Goal: Transaction & Acquisition: Purchase product/service

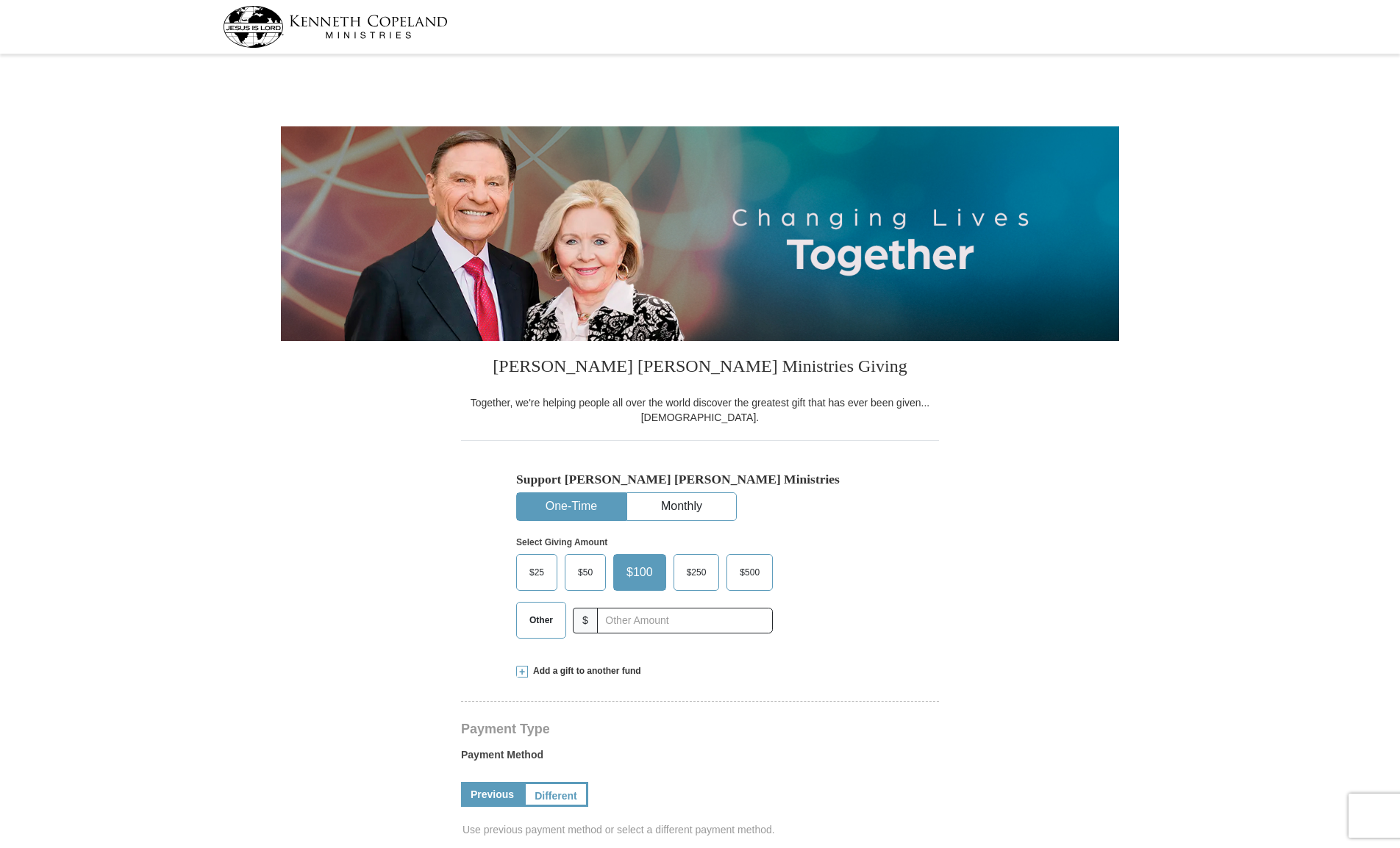
select select "AL"
click at [580, 561] on label "$50" at bounding box center [585, 573] width 40 height 35
click at [0, 0] on input "$50" at bounding box center [0, 0] width 0 height 0
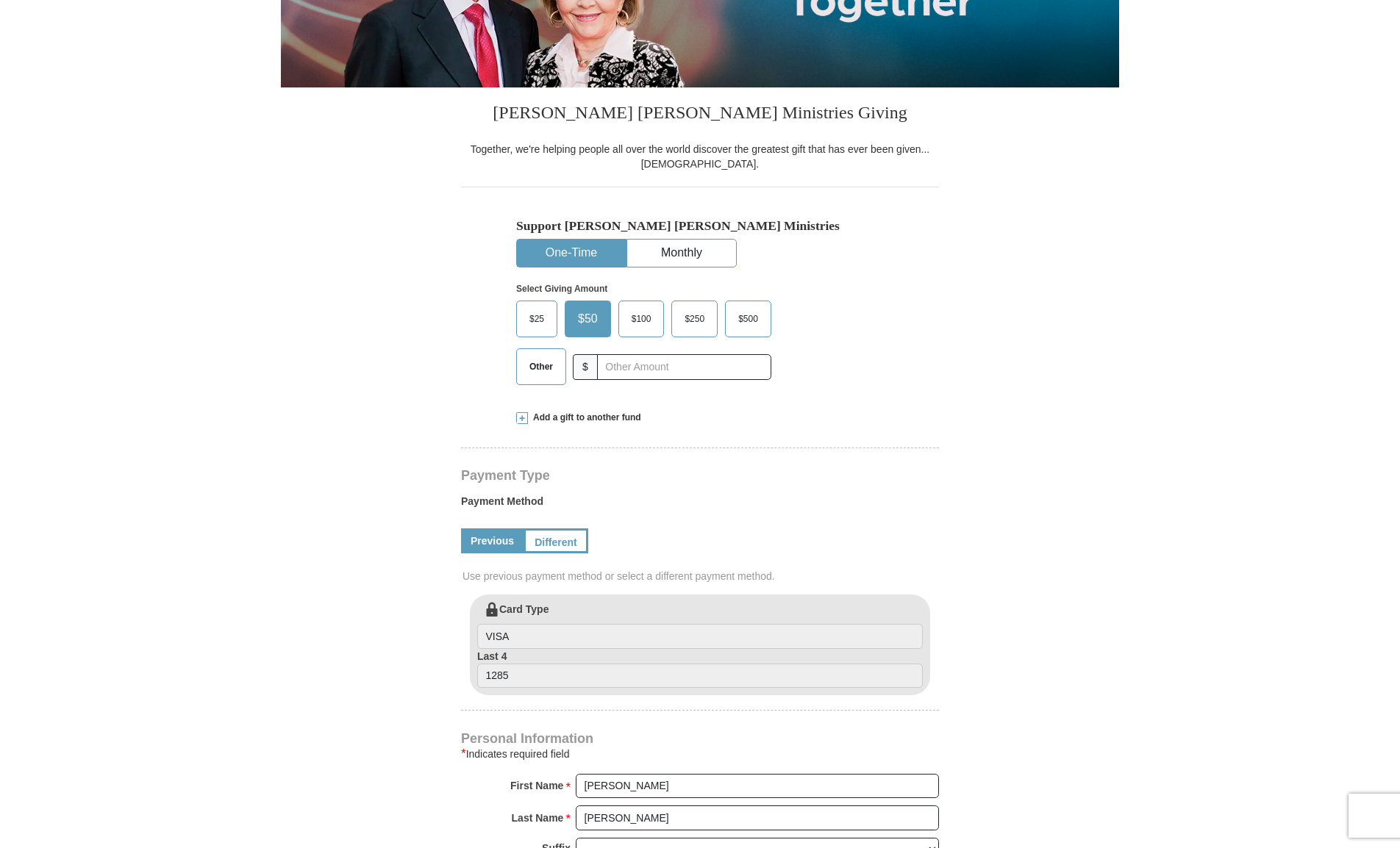
scroll to position [257, 0]
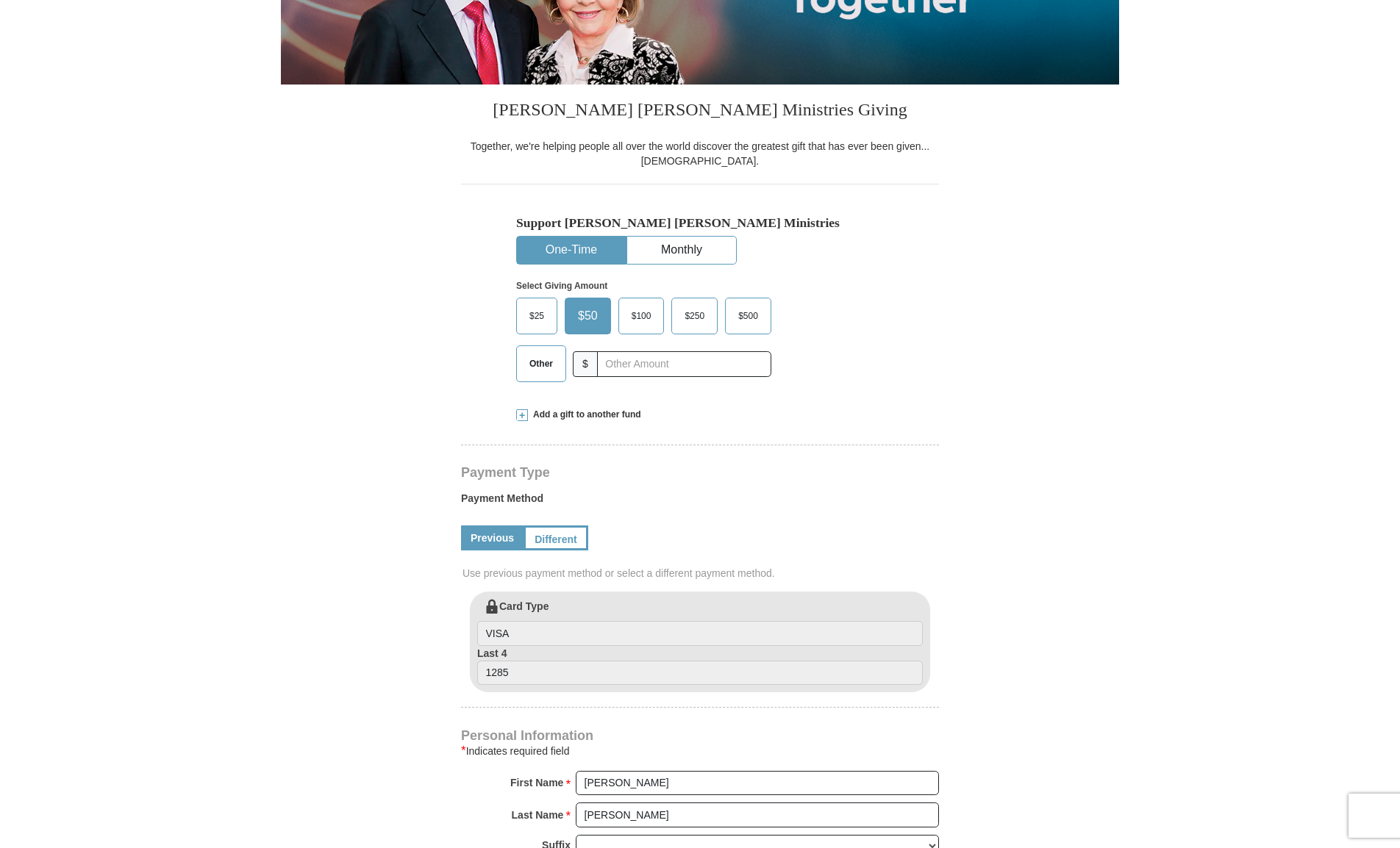
click at [578, 539] on link "Different" at bounding box center [555, 538] width 65 height 25
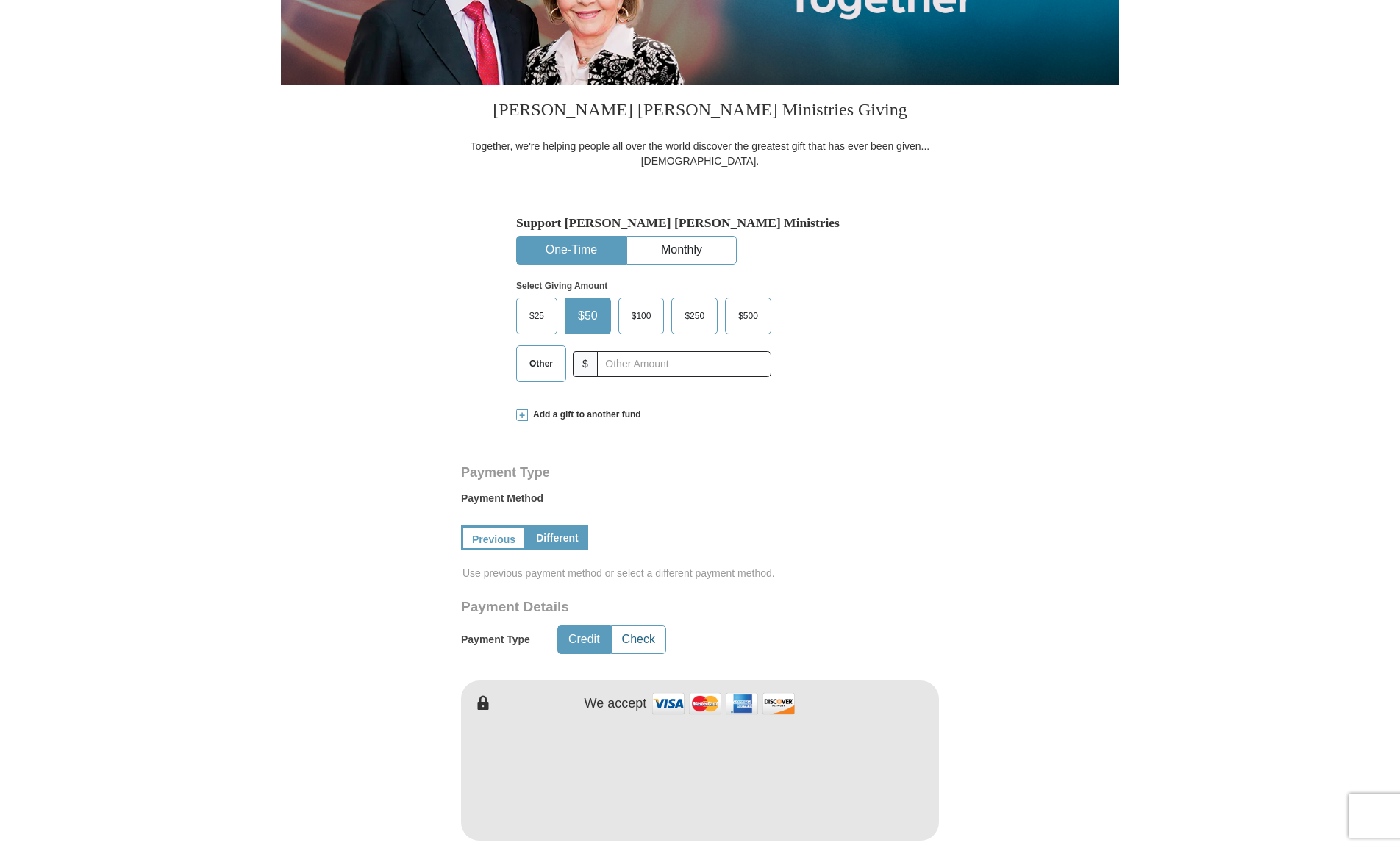
click at [635, 628] on button "Check" at bounding box center [638, 640] width 53 height 28
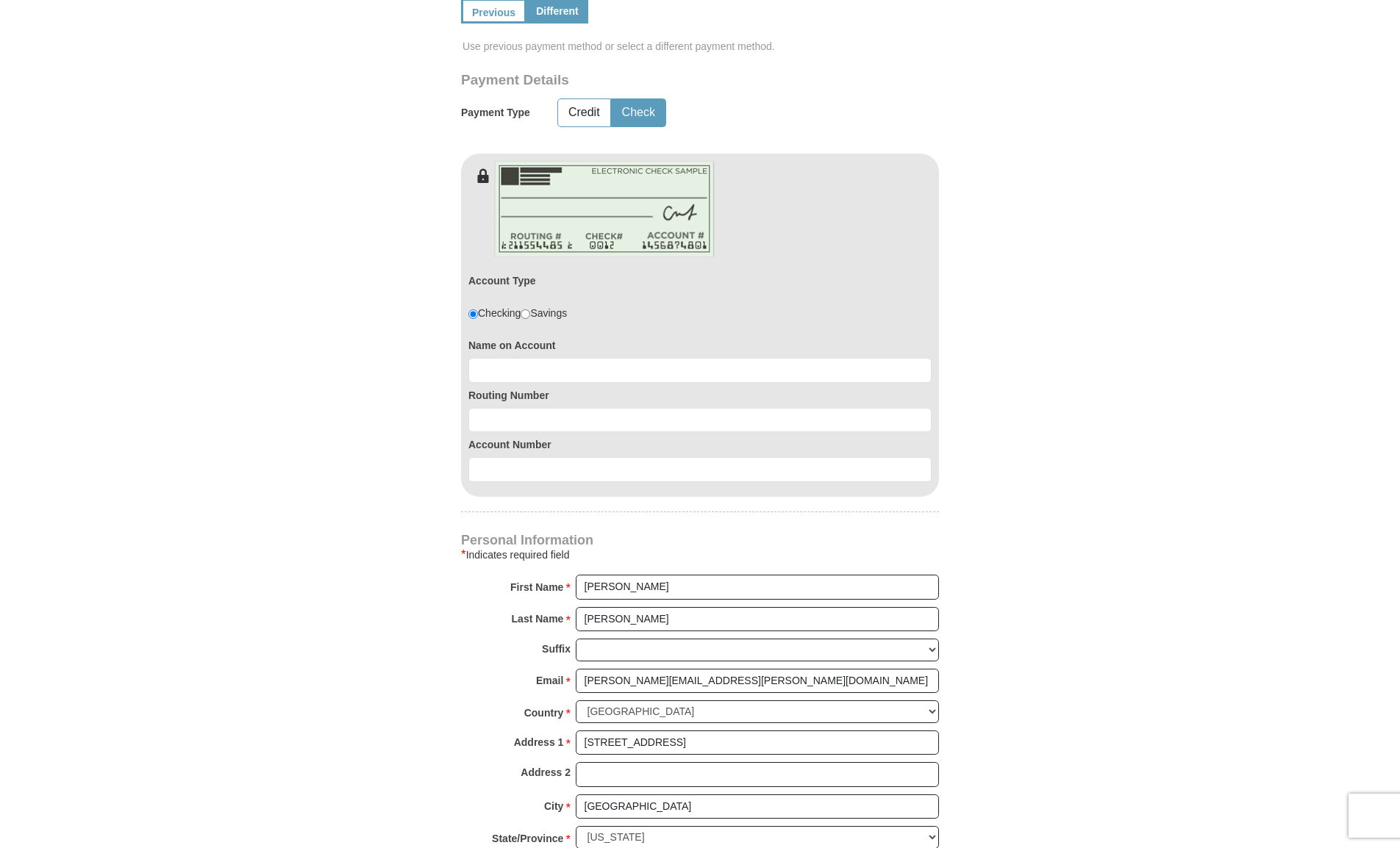
scroll to position [855, 0]
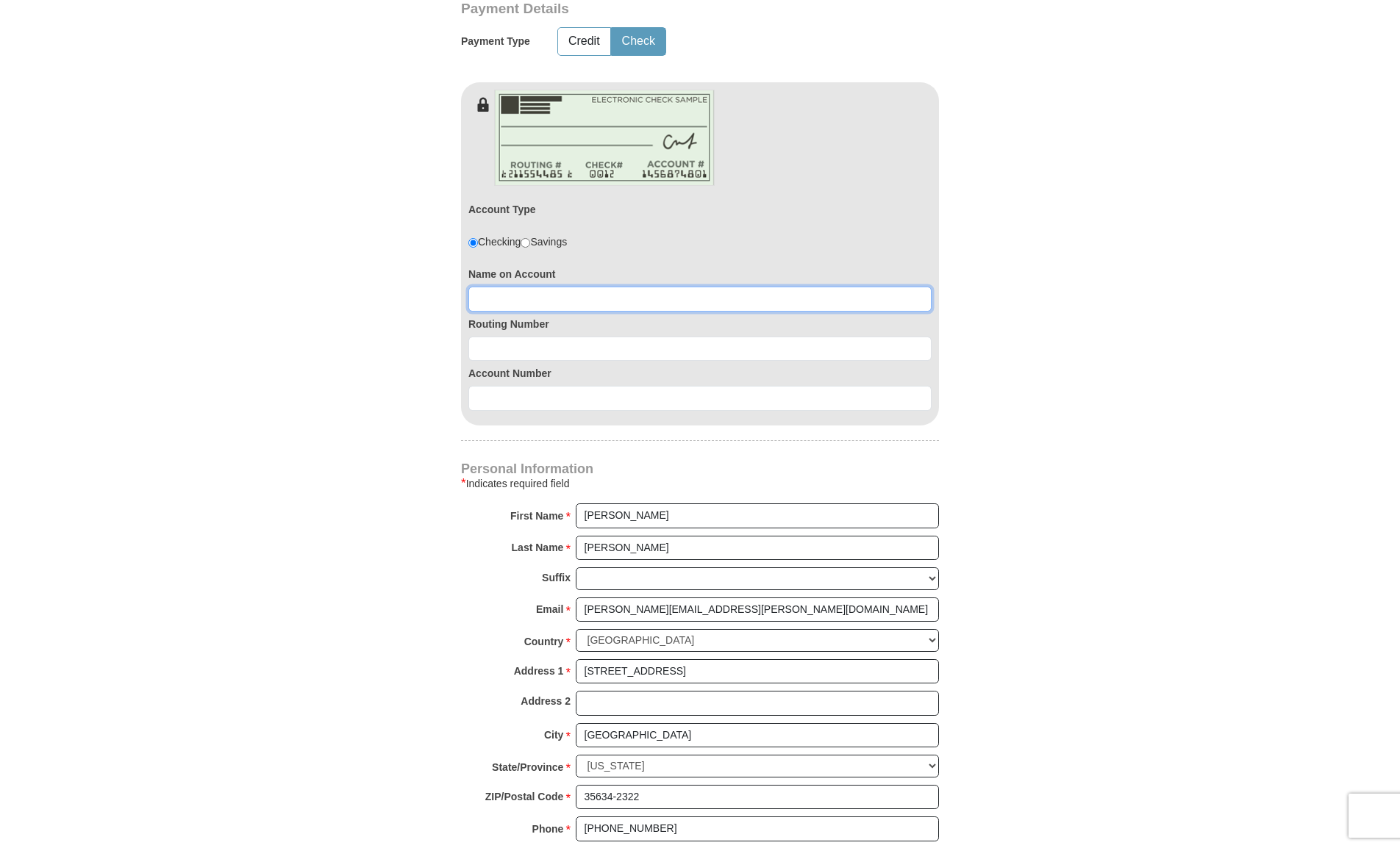
click at [556, 292] on input at bounding box center [700, 299] width 463 height 25
type input "[PERSON_NAME] Software and Consulting"
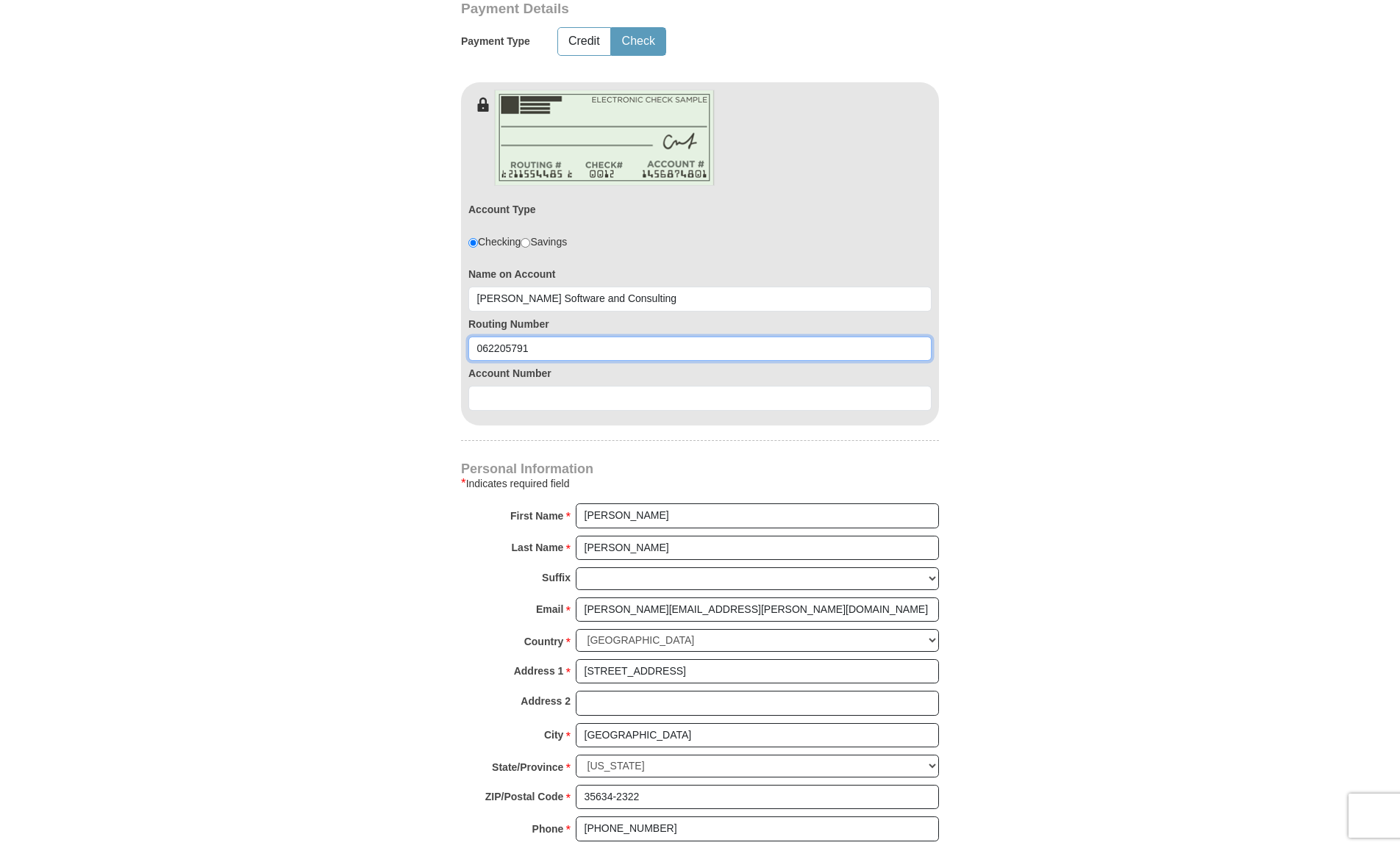
type input "062205791"
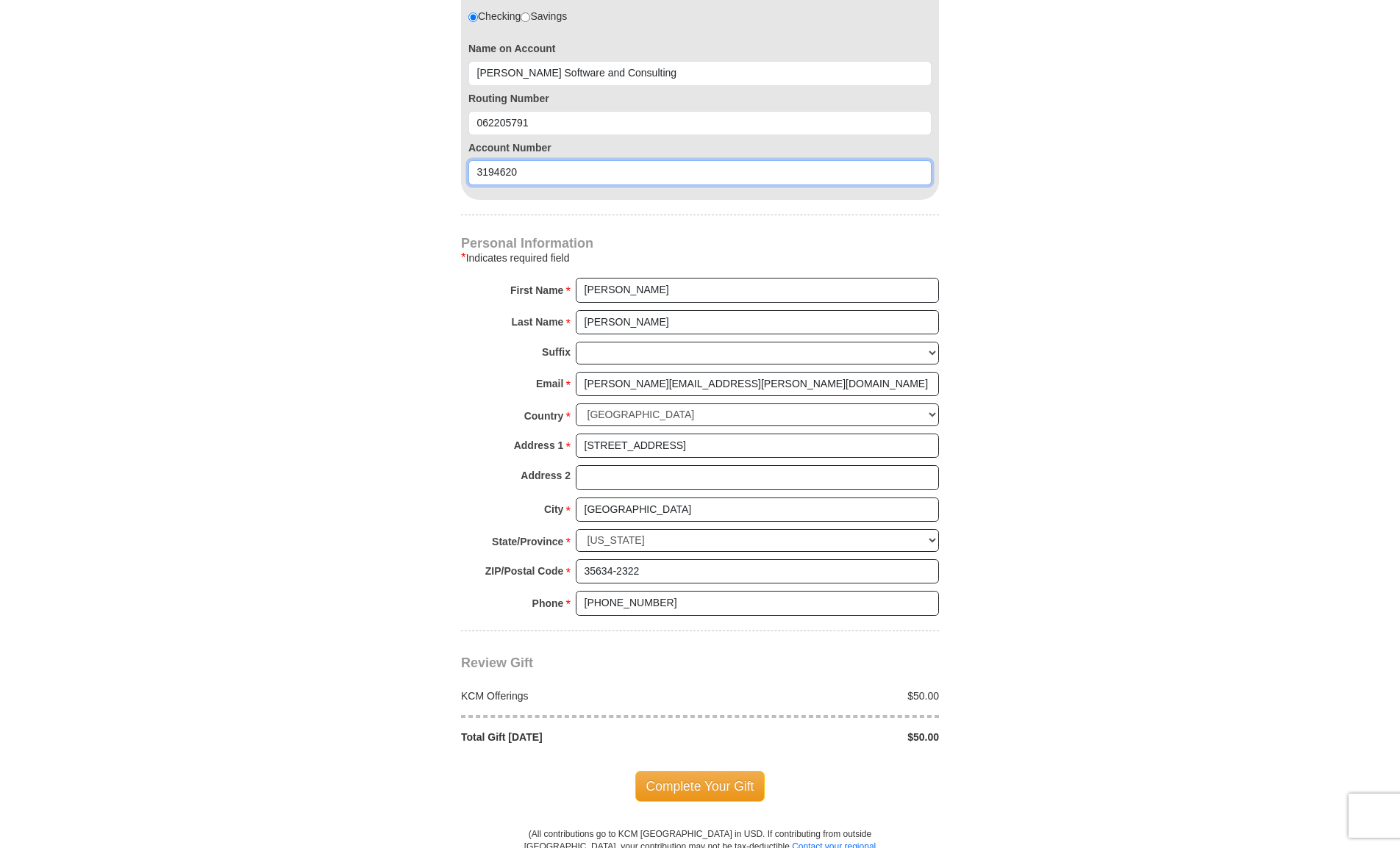
scroll to position [1177, 0]
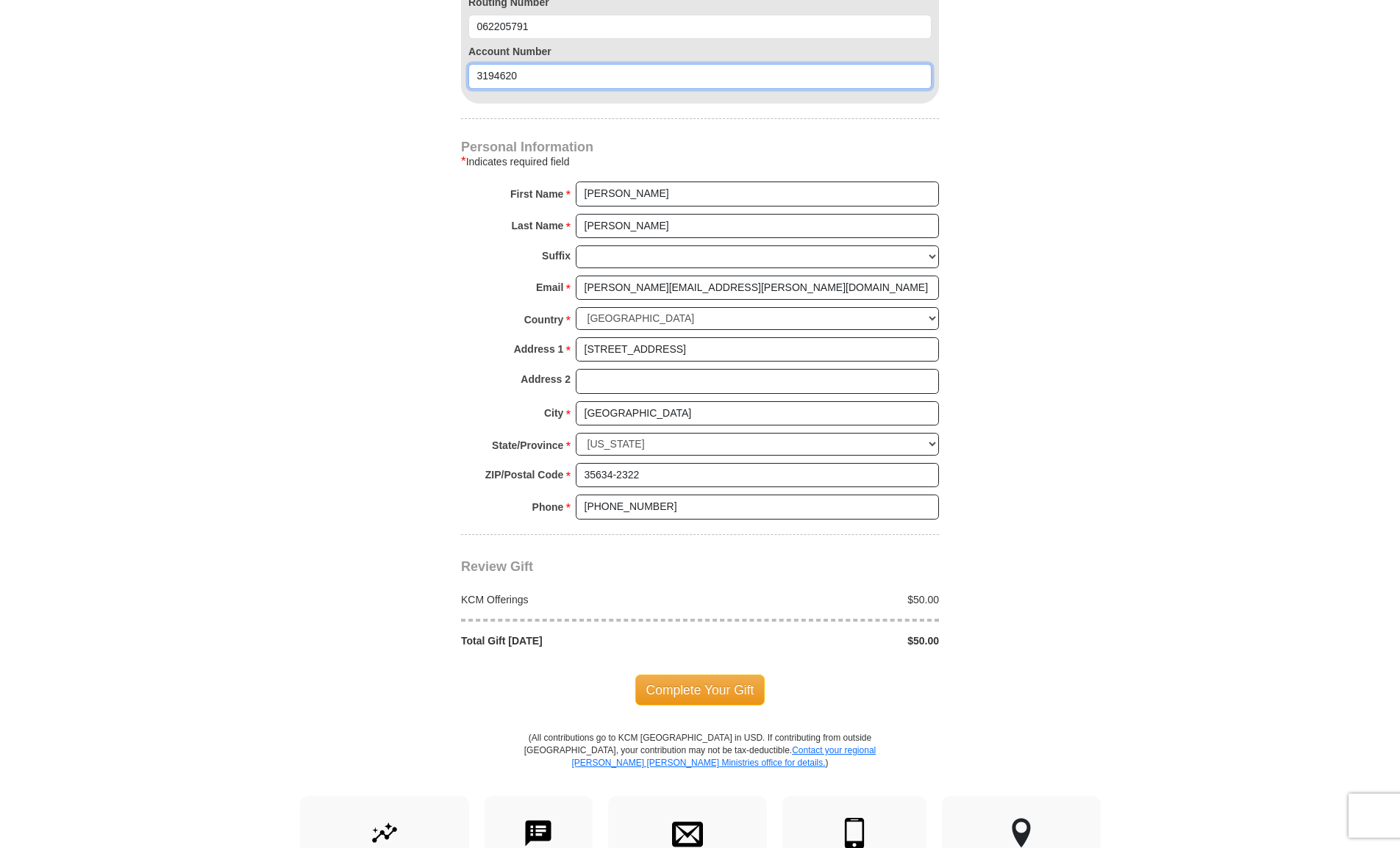
type input "3194620"
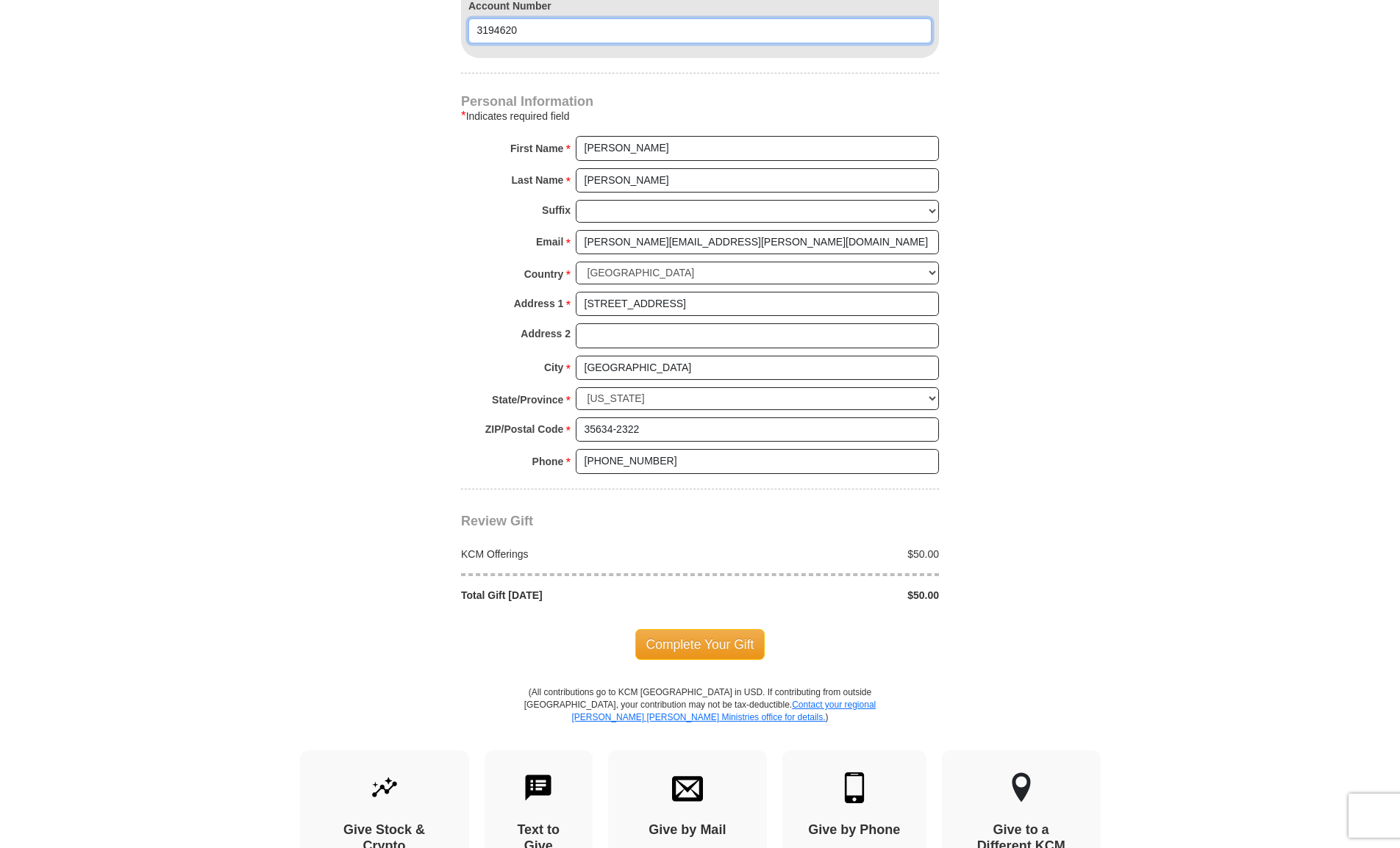
scroll to position [1230, 0]
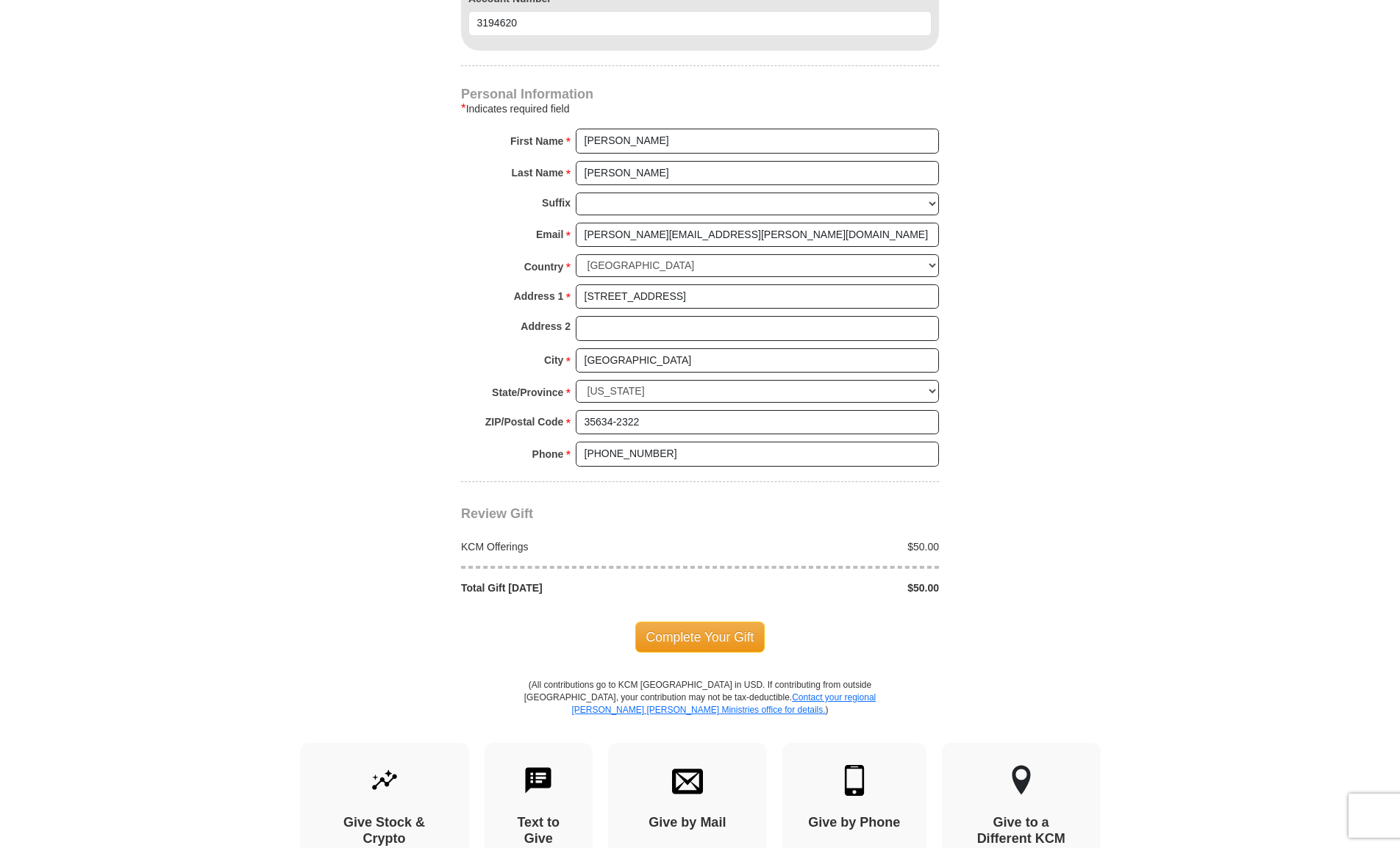
click at [690, 637] on span "Complete Your Gift" at bounding box center [700, 637] width 130 height 31
